Goal: Communication & Community: Answer question/provide support

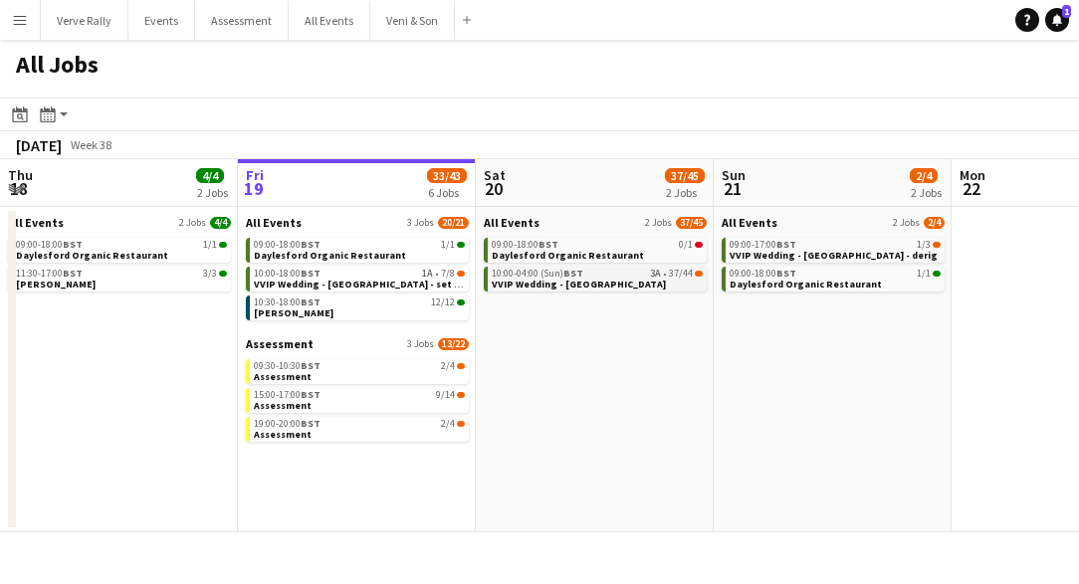
click at [592, 280] on span "VVIP Wedding - [GEOGRAPHIC_DATA]" at bounding box center [579, 284] width 174 height 13
click at [373, 408] on link "15:00-17:00 BST 9/14 Assessment" at bounding box center [359, 399] width 211 height 23
click at [347, 398] on div "15:00-17:00 BST 9/14" at bounding box center [359, 395] width 211 height 10
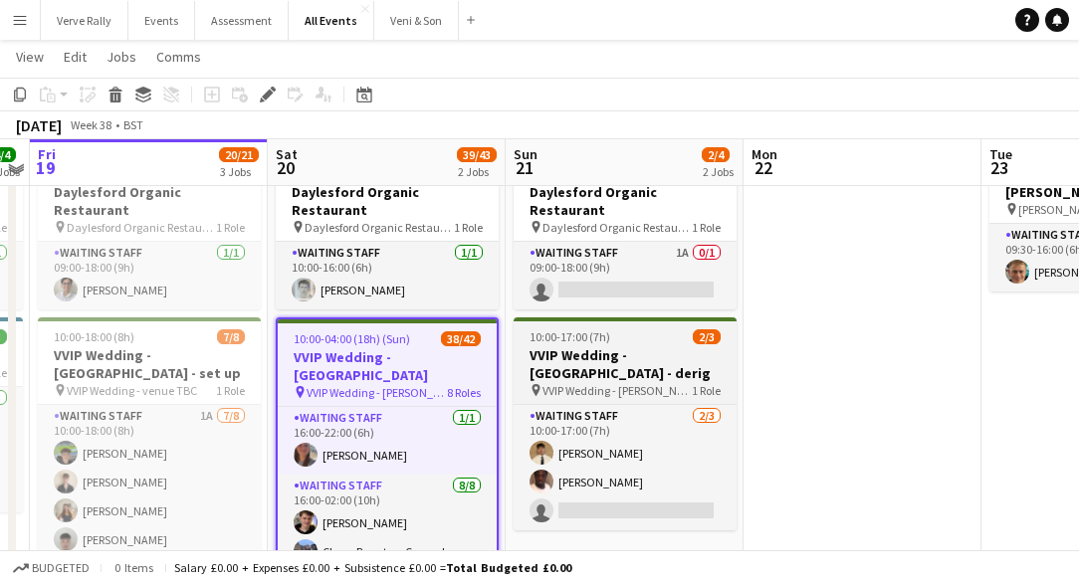
scroll to position [75, 0]
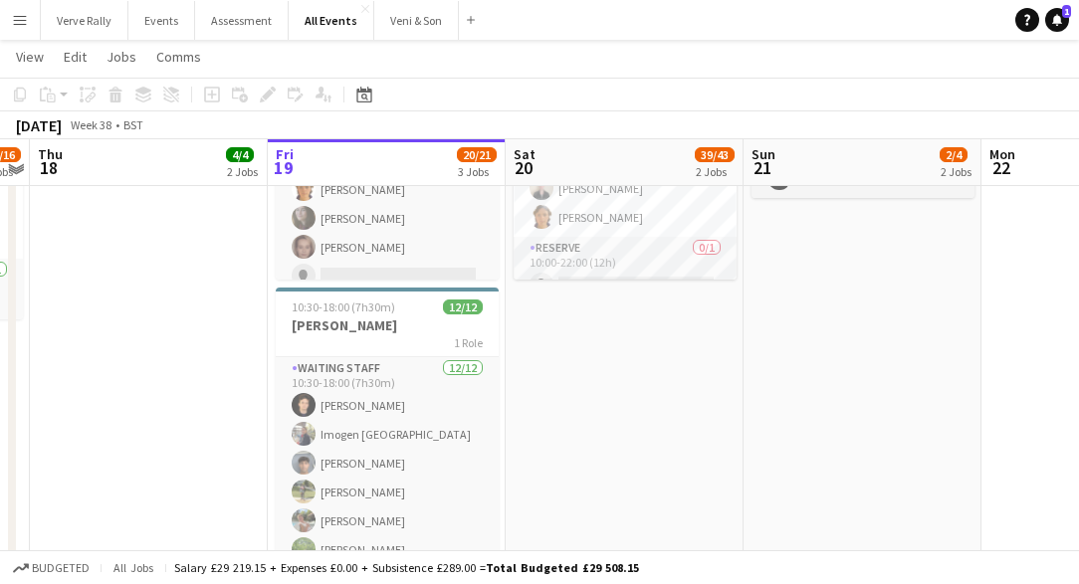
scroll to position [414, 0]
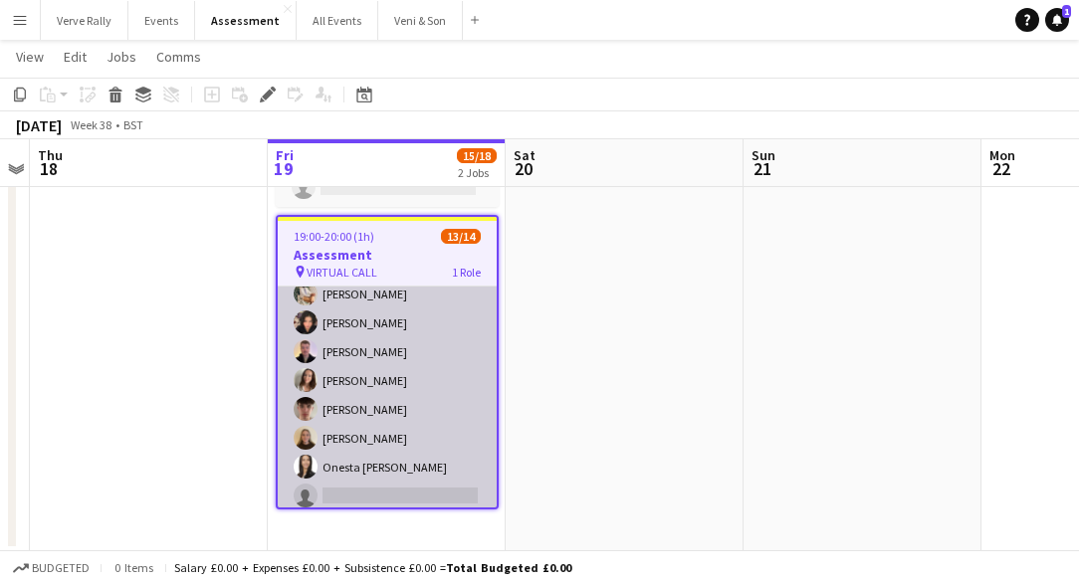
scroll to position [221, 0]
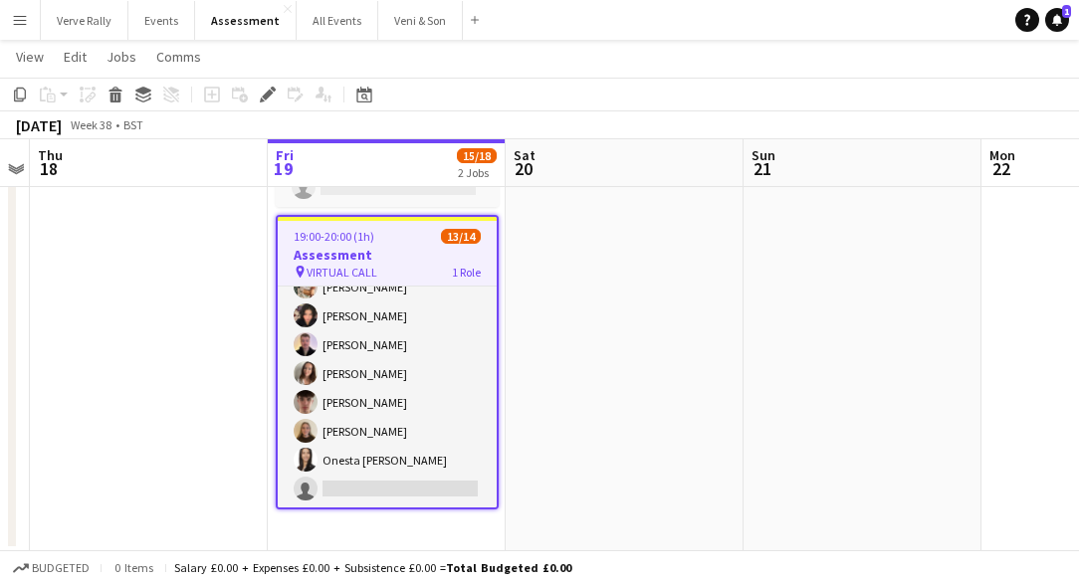
click at [22, 21] on app-icon "Menu" at bounding box center [20, 20] width 16 height 16
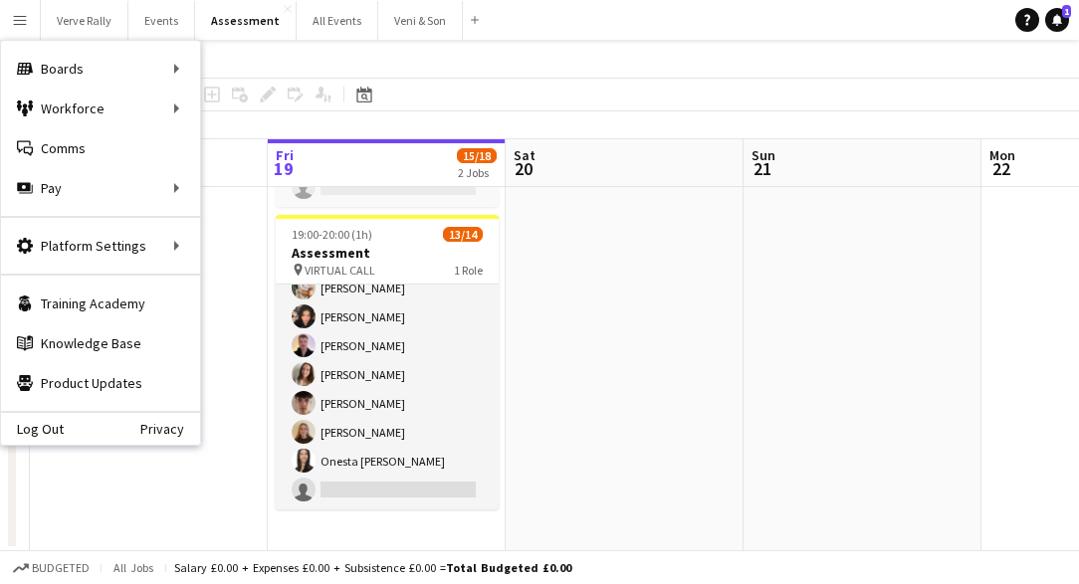
scroll to position [218, 0]
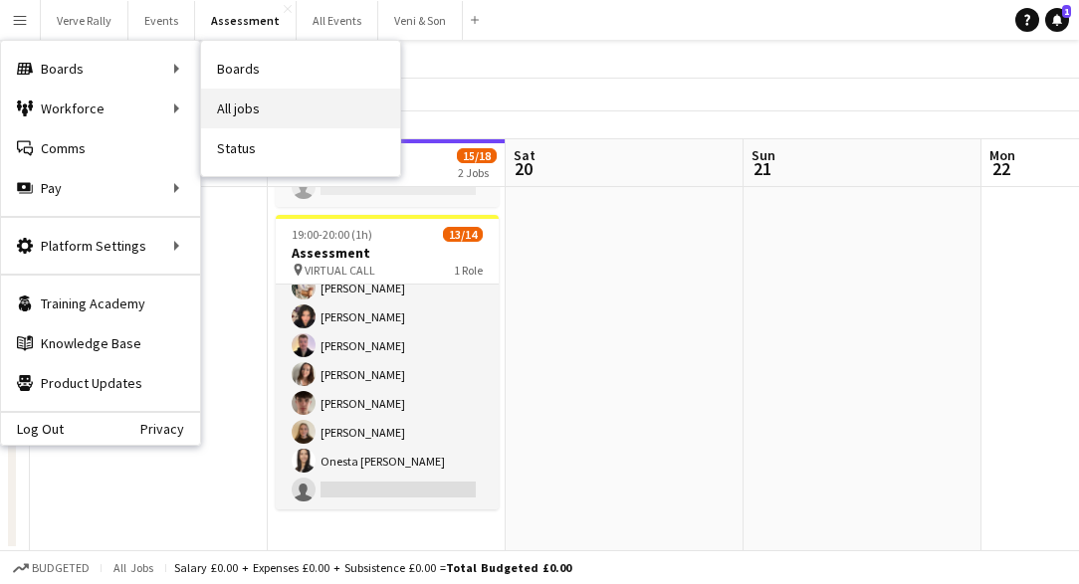
click at [225, 101] on link "All jobs" at bounding box center [300, 109] width 199 height 40
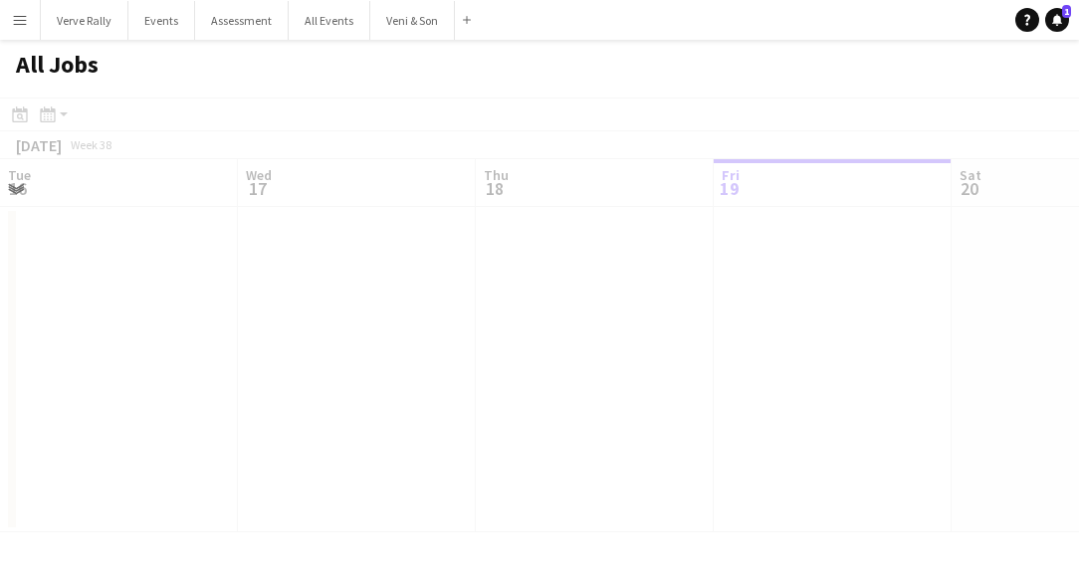
scroll to position [0, 476]
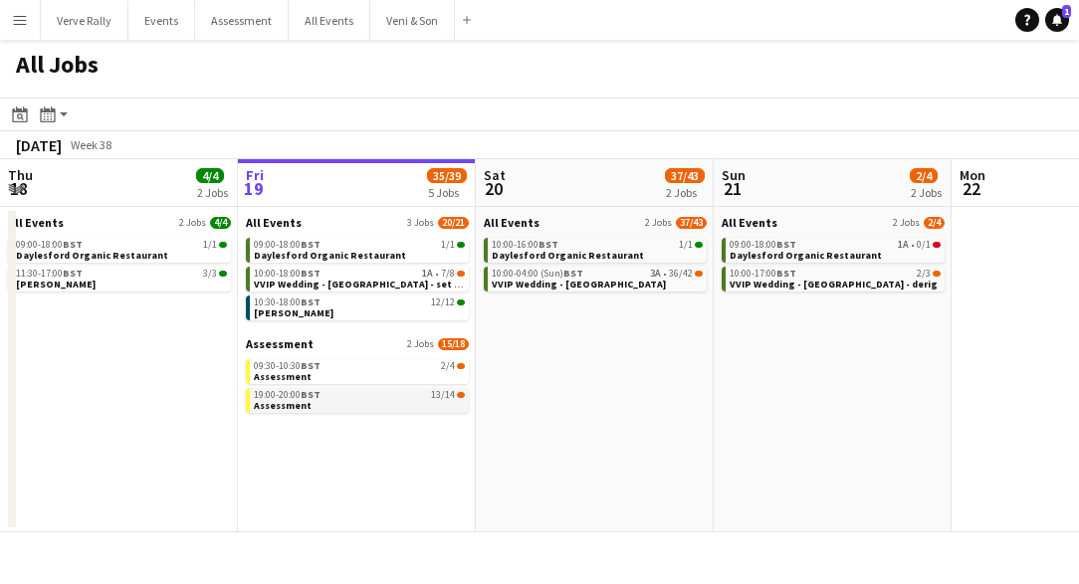
click at [346, 401] on link "19:00-20:00 BST 13/14 Assessment" at bounding box center [359, 399] width 211 height 23
click at [366, 405] on link "19:00-20:00 BST 13/14 Assessment" at bounding box center [359, 399] width 211 height 23
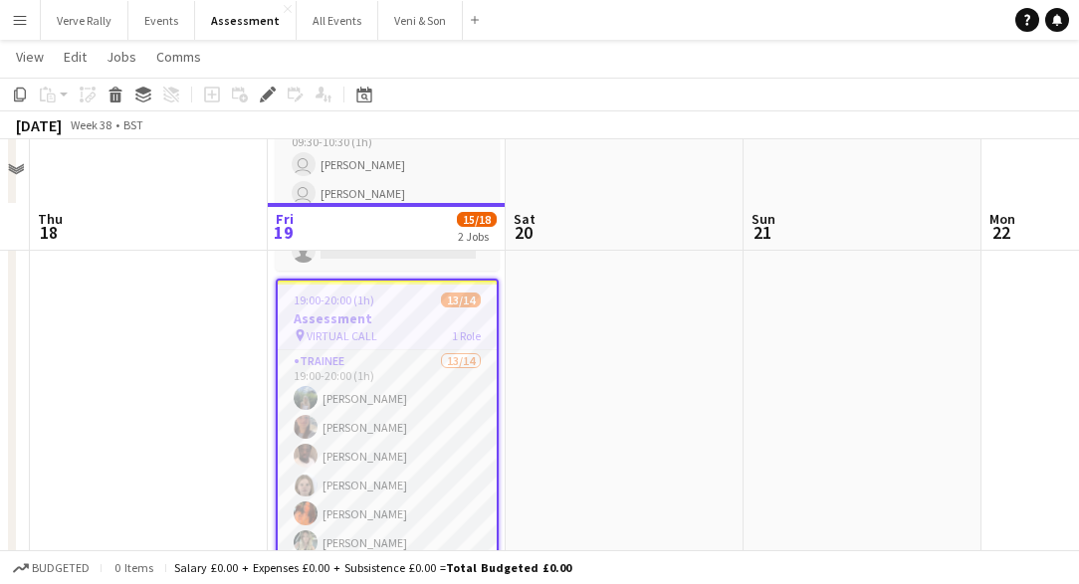
scroll to position [248, 0]
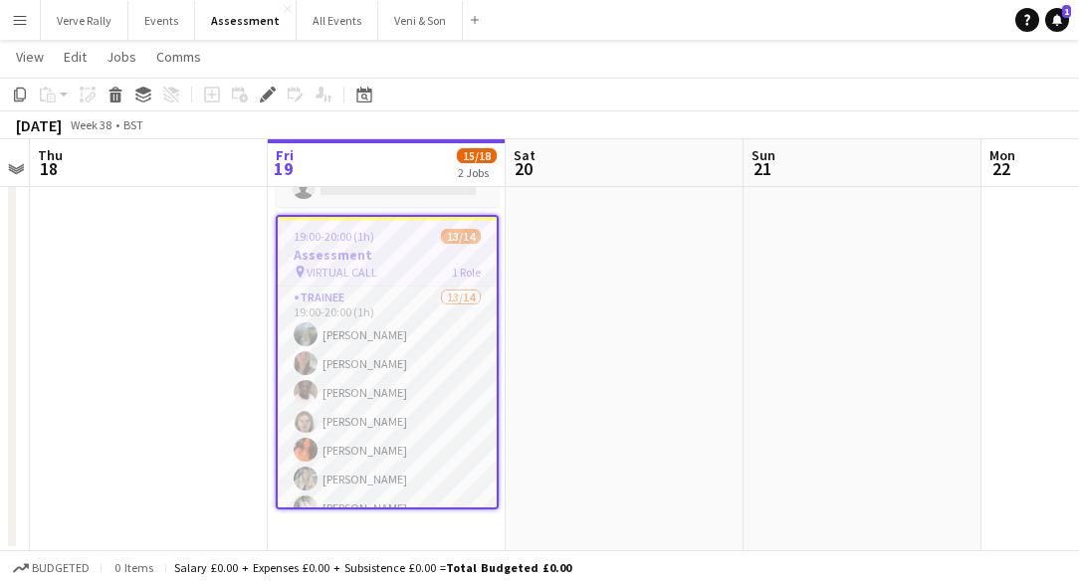
click at [397, 249] on h3 "Assessment" at bounding box center [387, 255] width 219 height 18
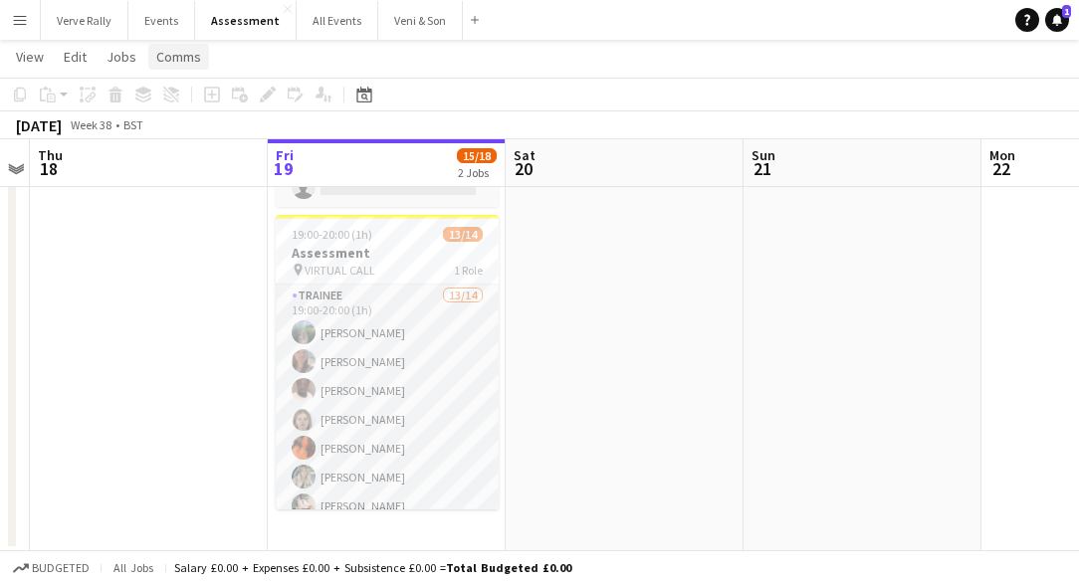
click at [171, 55] on span "Comms" at bounding box center [178, 57] width 45 height 18
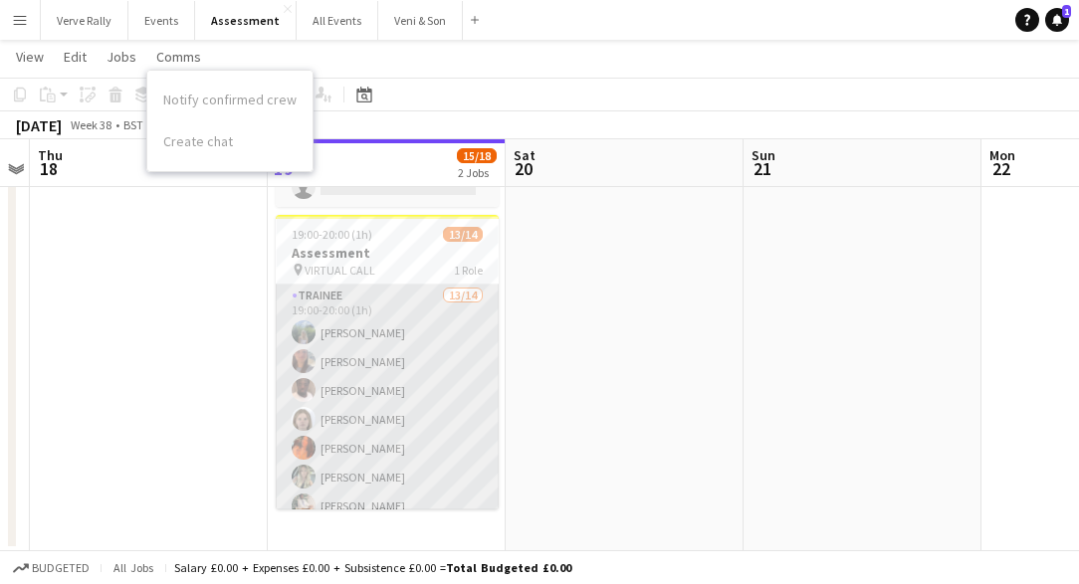
click at [401, 314] on app-card-role "Trainee 13/14 19:00-20:00 (1h) [PERSON_NAME] [PERSON_NAME] [PERSON_NAME] [PERSO…" at bounding box center [387, 506] width 223 height 443
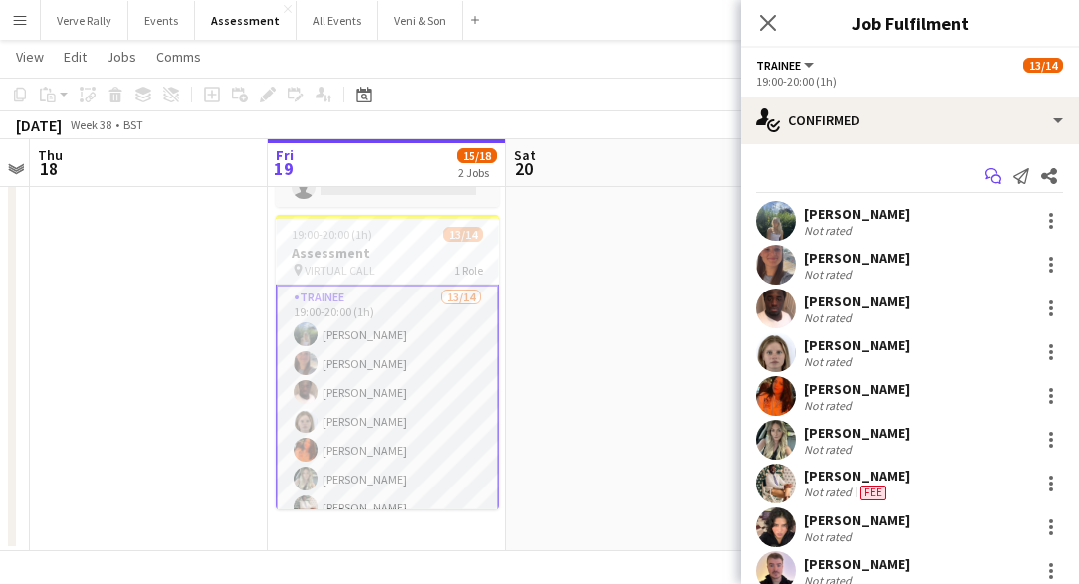
click at [989, 177] on icon at bounding box center [992, 173] width 12 height 11
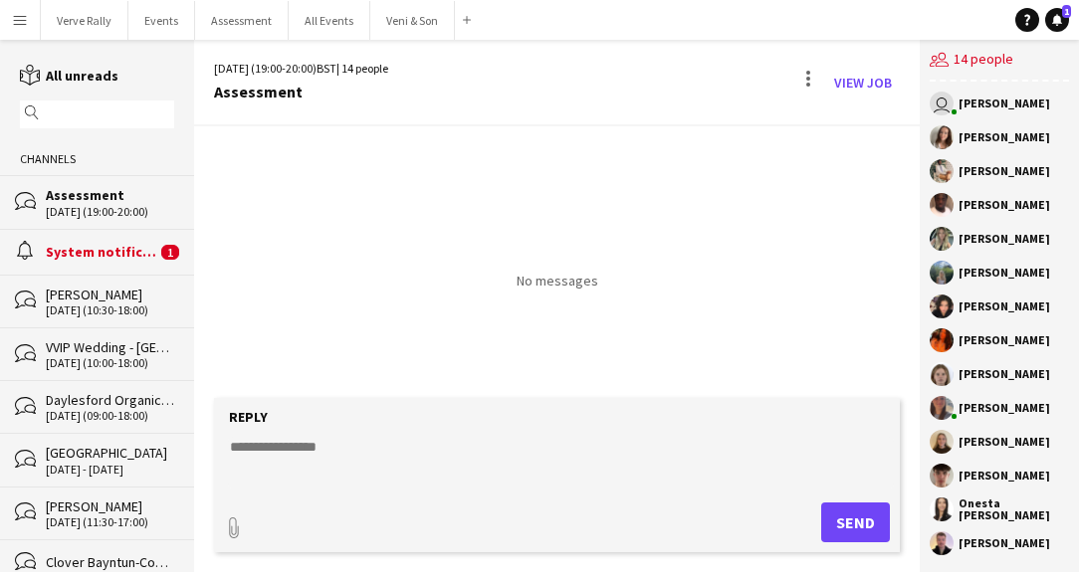
click at [320, 440] on textarea at bounding box center [561, 463] width 666 height 52
paste textarea "**********"
type textarea "**********"
click at [854, 527] on button "Send" at bounding box center [855, 523] width 69 height 40
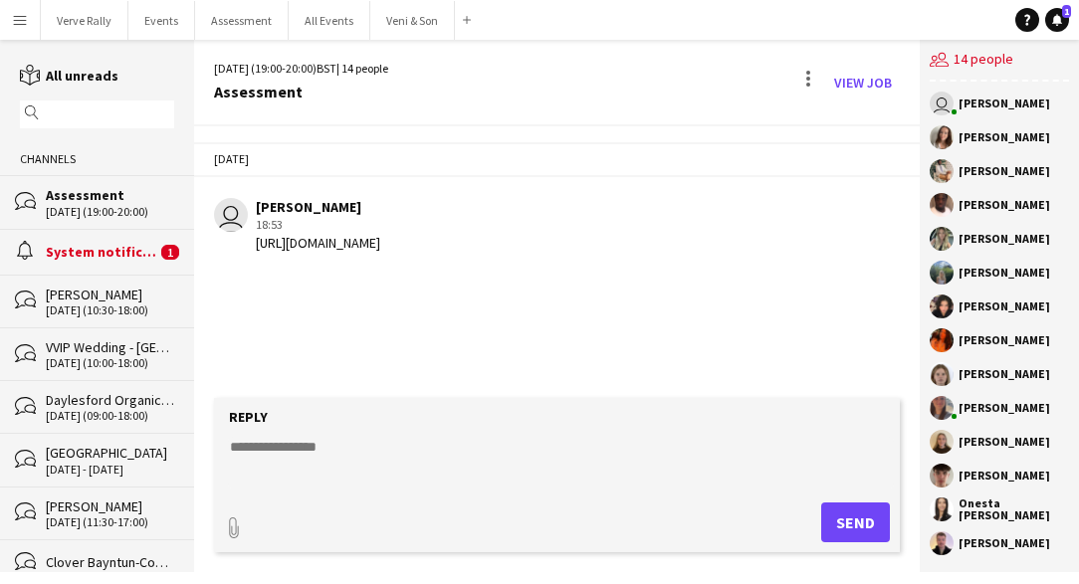
click at [357, 443] on textarea at bounding box center [561, 463] width 666 height 52
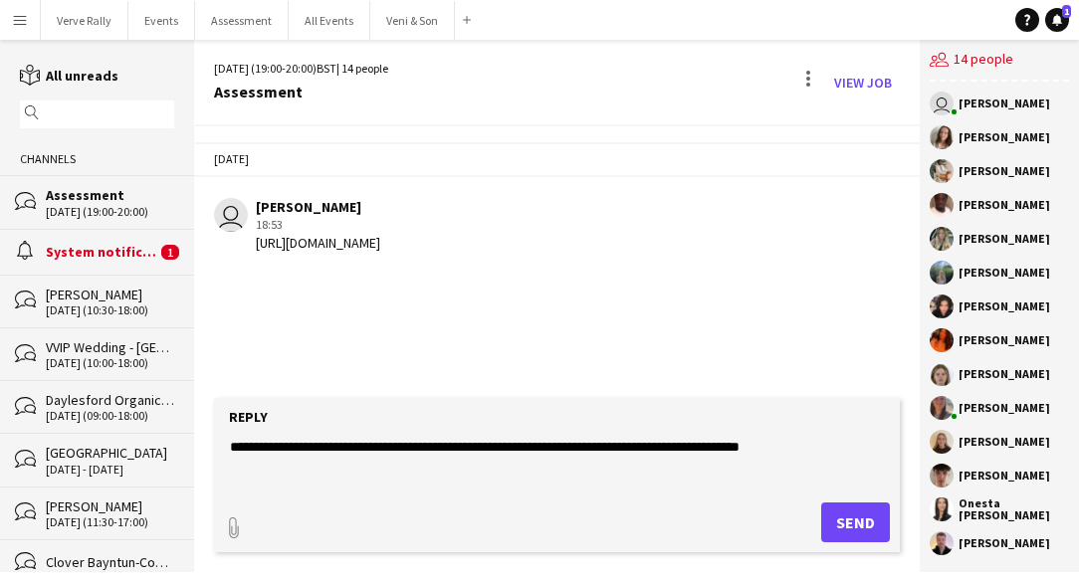
type textarea "**********"
click at [846, 523] on button "Send" at bounding box center [855, 523] width 69 height 40
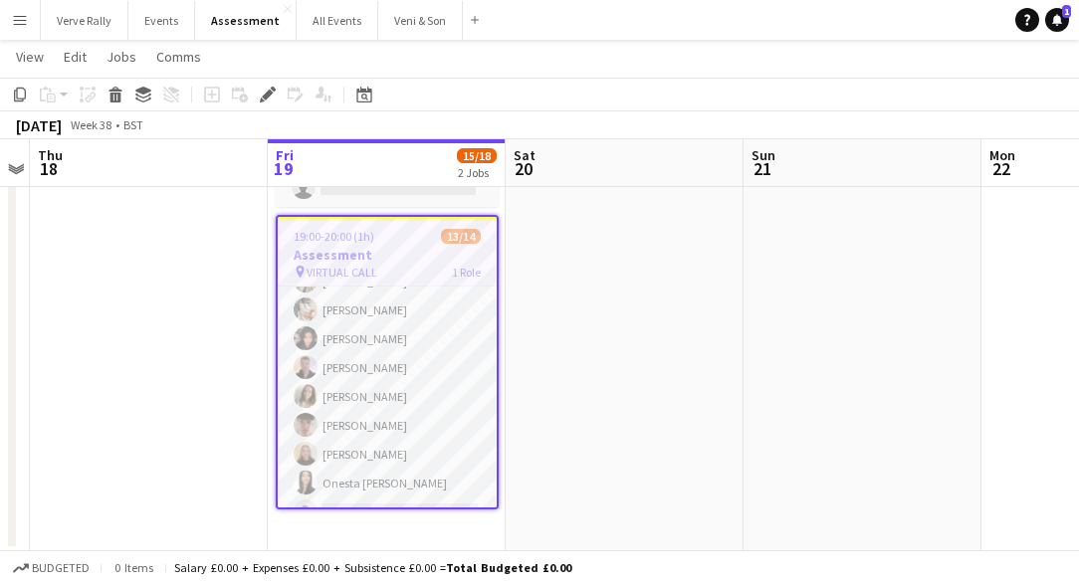
scroll to position [221, 0]
